Goal: Use online tool/utility

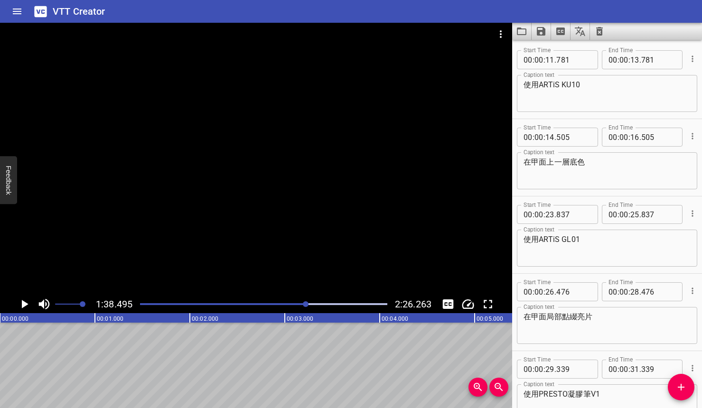
scroll to position [992, 0]
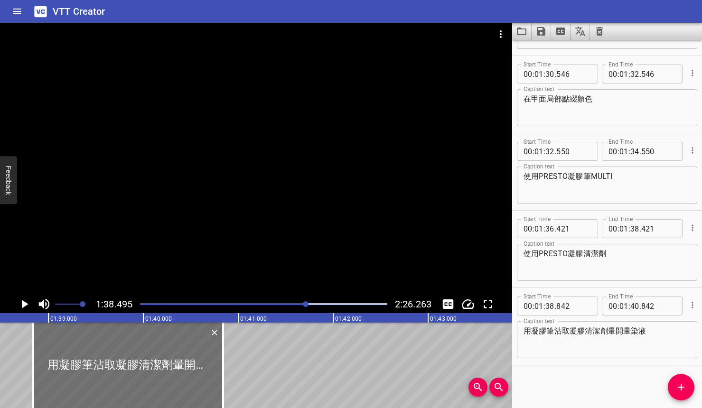
click at [26, 305] on icon "Play/Pause" at bounding box center [25, 304] width 7 height 9
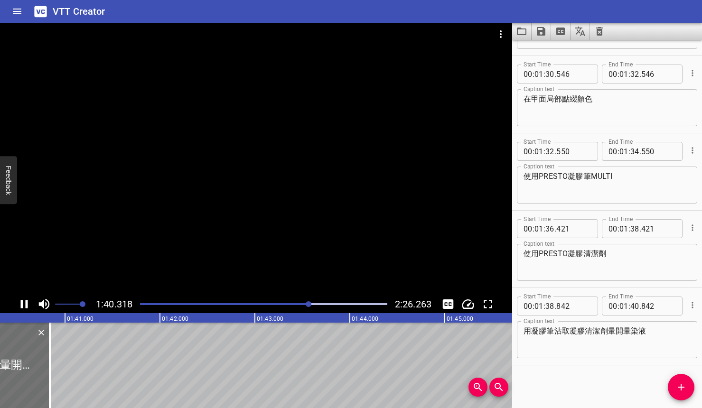
click at [26, 304] on icon "Play/Pause" at bounding box center [24, 304] width 7 height 9
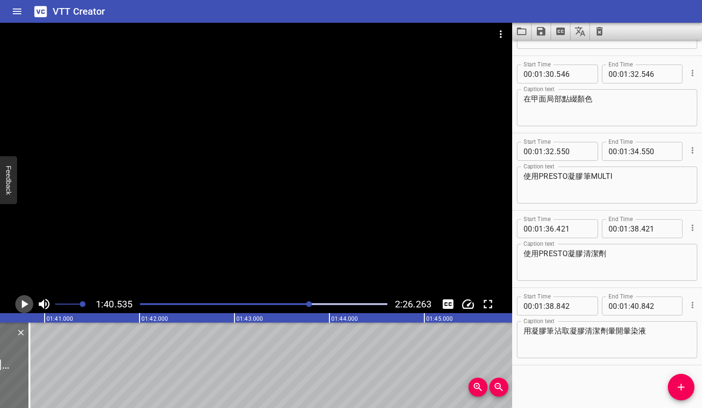
click at [26, 304] on icon "Play/Pause" at bounding box center [25, 304] width 7 height 9
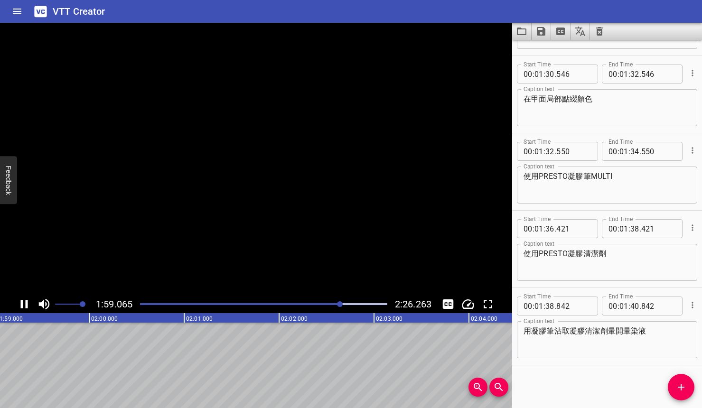
click at [25, 305] on icon "Play/Pause" at bounding box center [24, 304] width 14 height 14
click at [631, 306] on input "number" at bounding box center [634, 306] width 9 height 19
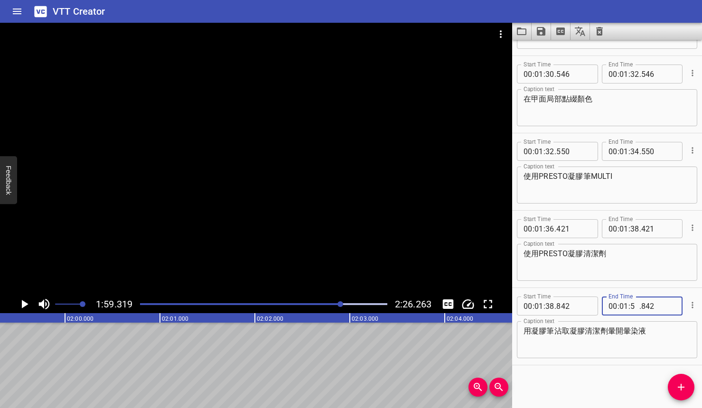
type input "59"
type input "000"
click at [18, 309] on icon "Play/Pause" at bounding box center [24, 304] width 14 height 14
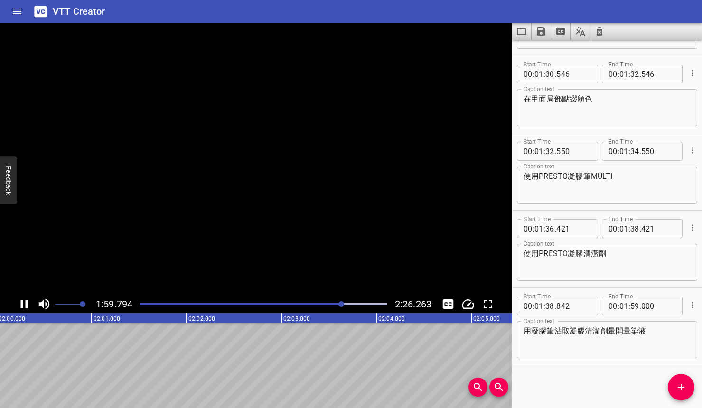
click at [19, 308] on icon "Play/Pause" at bounding box center [24, 304] width 14 height 14
click at [671, 389] on span "Add Cue" at bounding box center [681, 387] width 27 height 11
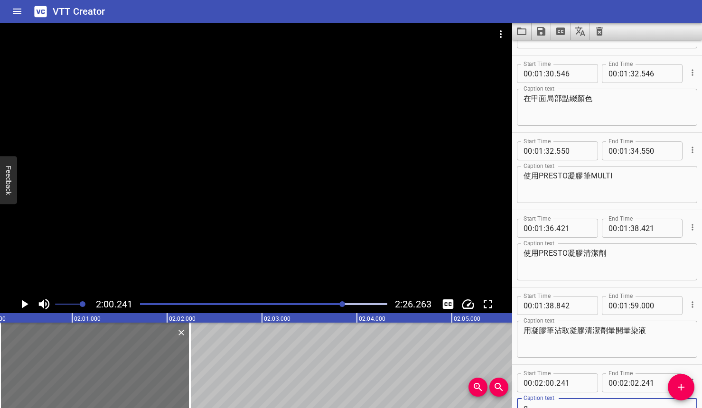
scroll to position [997, 0]
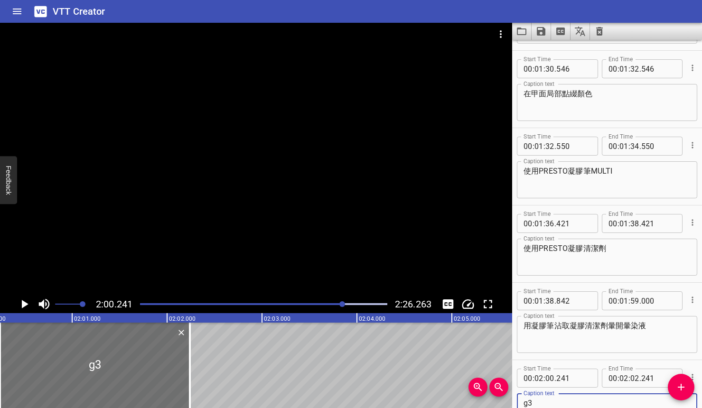
type textarea "g"
type textarea "使用PRESTO免清建構"
click at [25, 310] on icon "Play/Pause" at bounding box center [24, 304] width 14 height 14
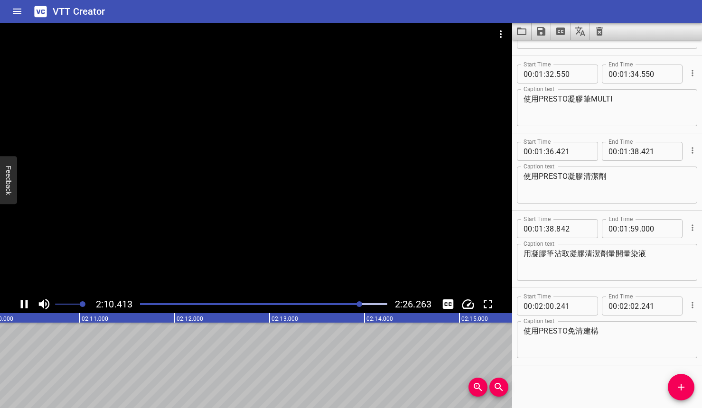
scroll to position [0, 12382]
click at [24, 308] on icon "Play/Pause" at bounding box center [24, 304] width 14 height 14
click at [678, 390] on icon "Add Cue" at bounding box center [681, 387] width 11 height 11
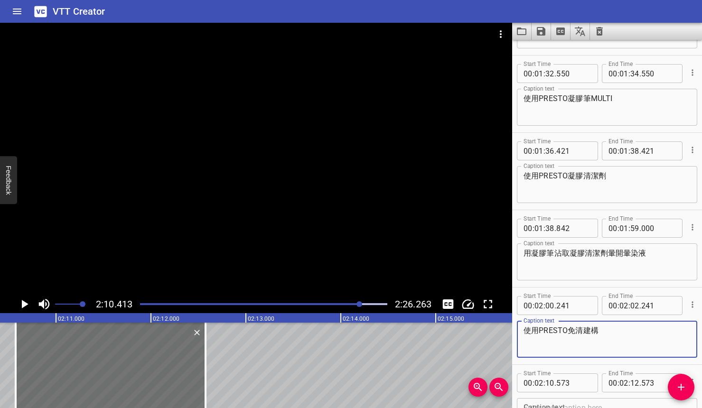
drag, startPoint x: 604, startPoint y: 335, endPoint x: 526, endPoint y: 332, distance: 78.4
click at [526, 332] on textarea "使用PRESTO免清建構" at bounding box center [607, 339] width 167 height 27
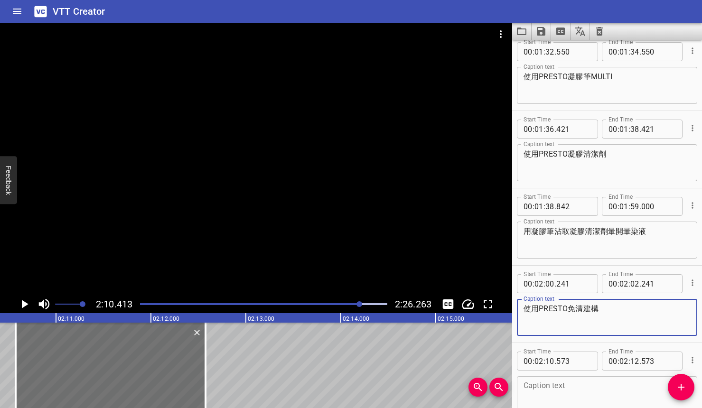
scroll to position [1147, 0]
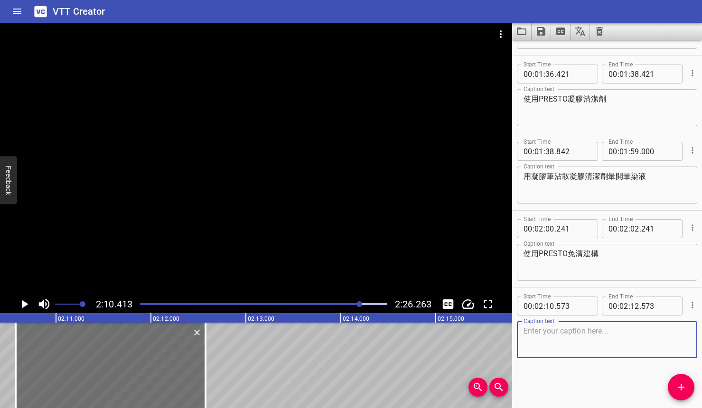
click at [581, 350] on textarea at bounding box center [607, 340] width 167 height 27
paste textarea "使用PRESTO免清建構"
type textarea "使用PRESTO免清上層"
click at [16, 301] on button "Play/Pause" at bounding box center [24, 304] width 18 height 18
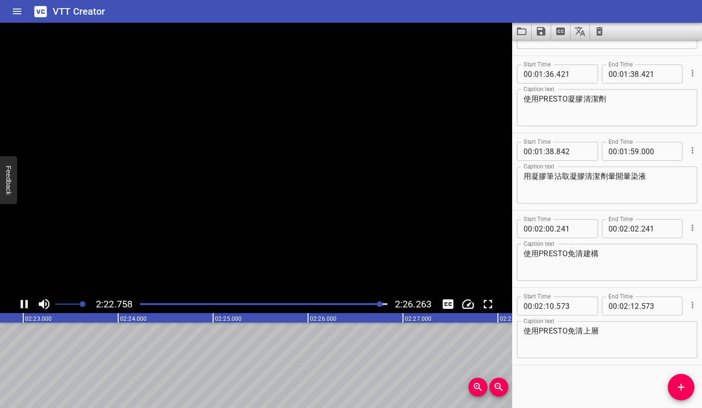
scroll to position [0, 13578]
click at [26, 305] on icon "Play/Pause" at bounding box center [24, 304] width 7 height 9
click at [681, 390] on icon "Add Cue" at bounding box center [681, 387] width 7 height 7
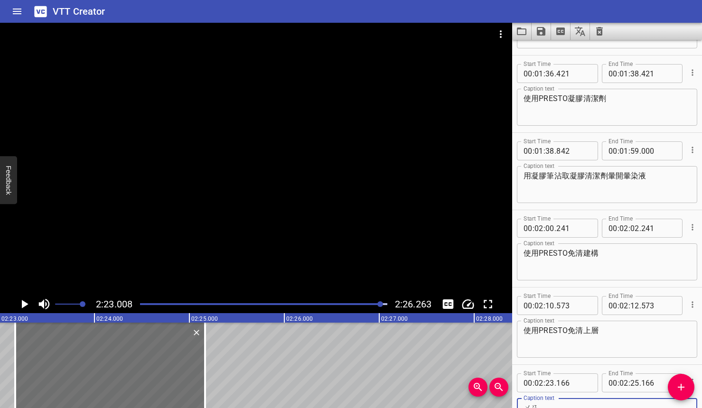
scroll to position [1152, 0]
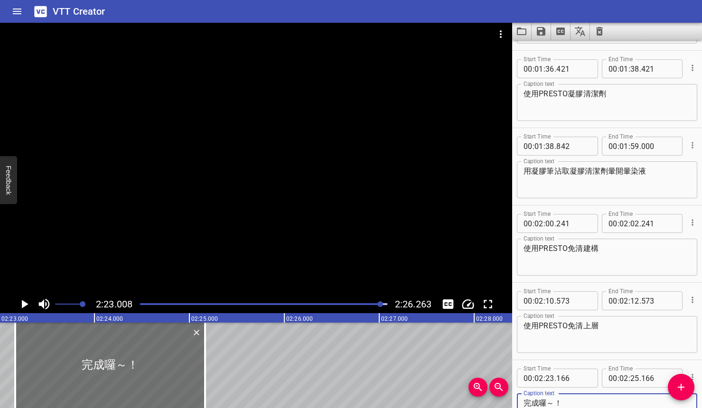
type textarea "完成囉～！"
click at [28, 306] on icon "Play/Pause" at bounding box center [24, 304] width 14 height 14
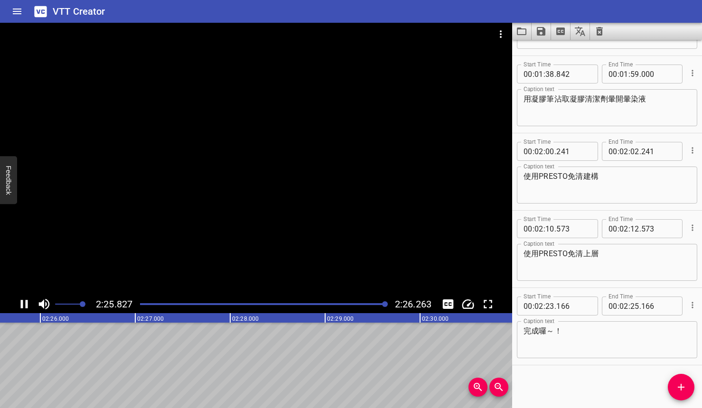
scroll to position [0, 13846]
click at [28, 306] on icon "Play/Pause" at bounding box center [24, 304] width 14 height 14
click at [548, 29] on button "Save captions to file" at bounding box center [541, 31] width 19 height 17
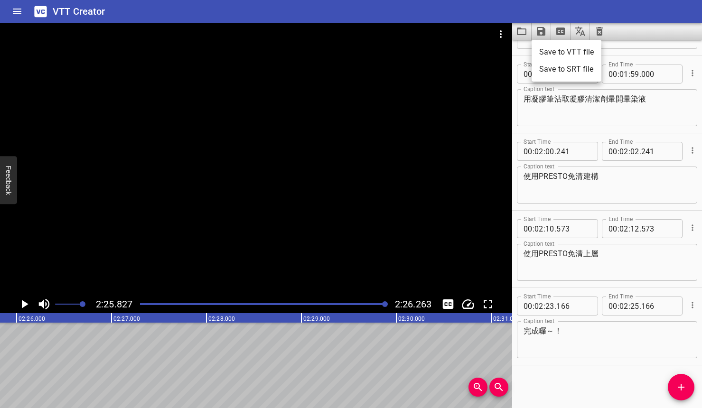
click at [564, 55] on li "Save to VTT file" at bounding box center [567, 52] width 70 height 17
click at [543, 33] on icon "Save captions to file" at bounding box center [541, 31] width 9 height 9
click at [554, 65] on li "Save to SRT file" at bounding box center [567, 69] width 70 height 17
click at [600, 28] on icon "Clear captions" at bounding box center [599, 31] width 7 height 9
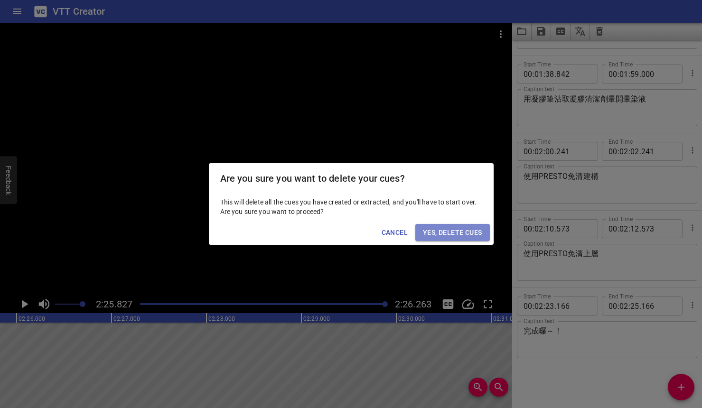
click at [447, 232] on span "Yes, Delete Cues" at bounding box center [452, 233] width 59 height 12
